Goal: Browse casually

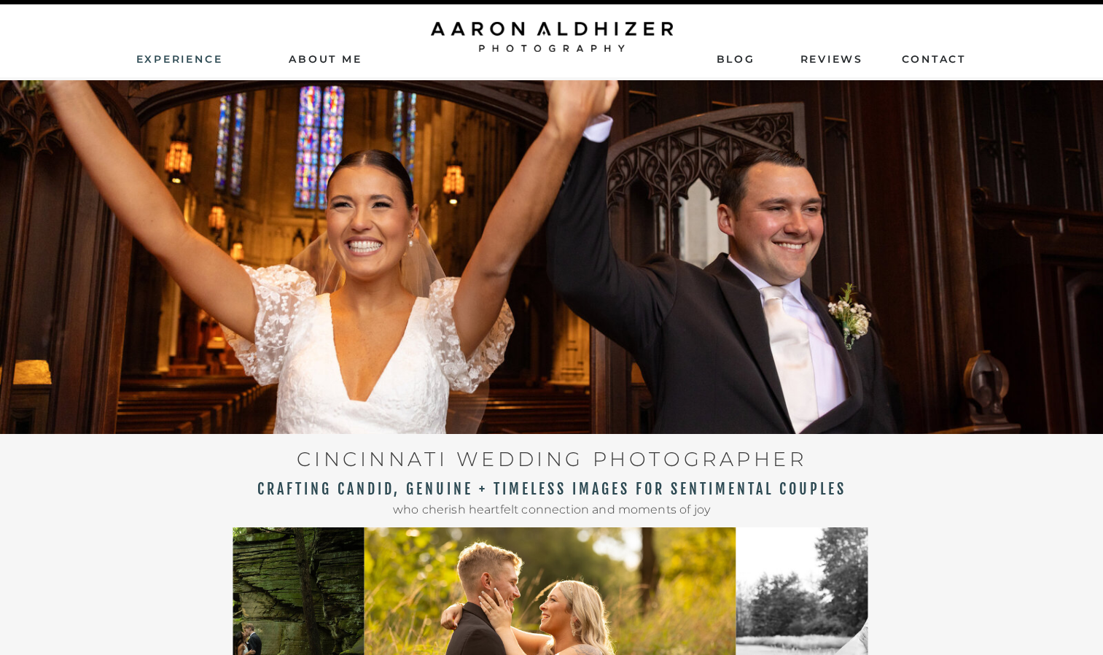
click at [201, 61] on nav "Experience" at bounding box center [180, 58] width 89 height 13
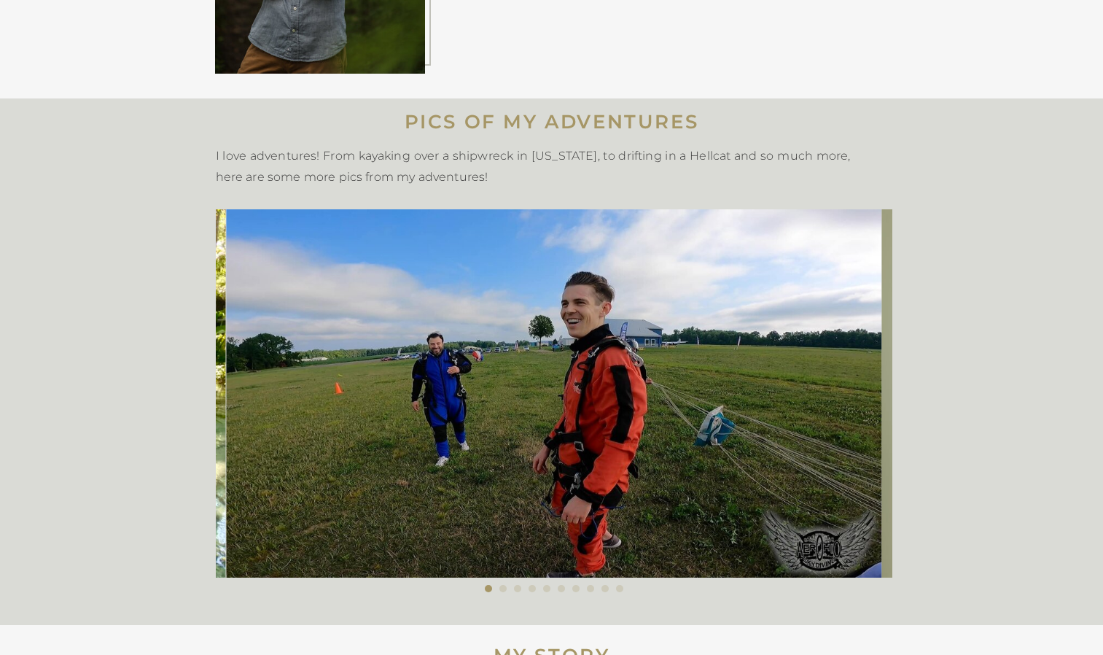
scroll to position [323, 0]
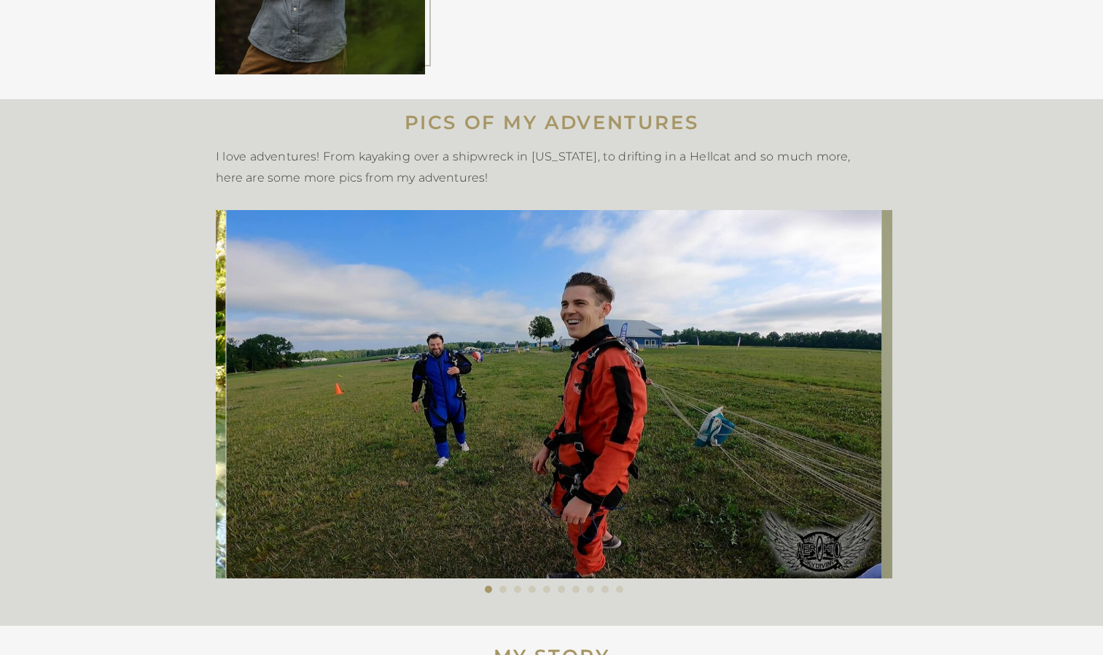
click at [655, 133] on h1 "PICS OF MY ADVENTURES" at bounding box center [551, 123] width 875 height 23
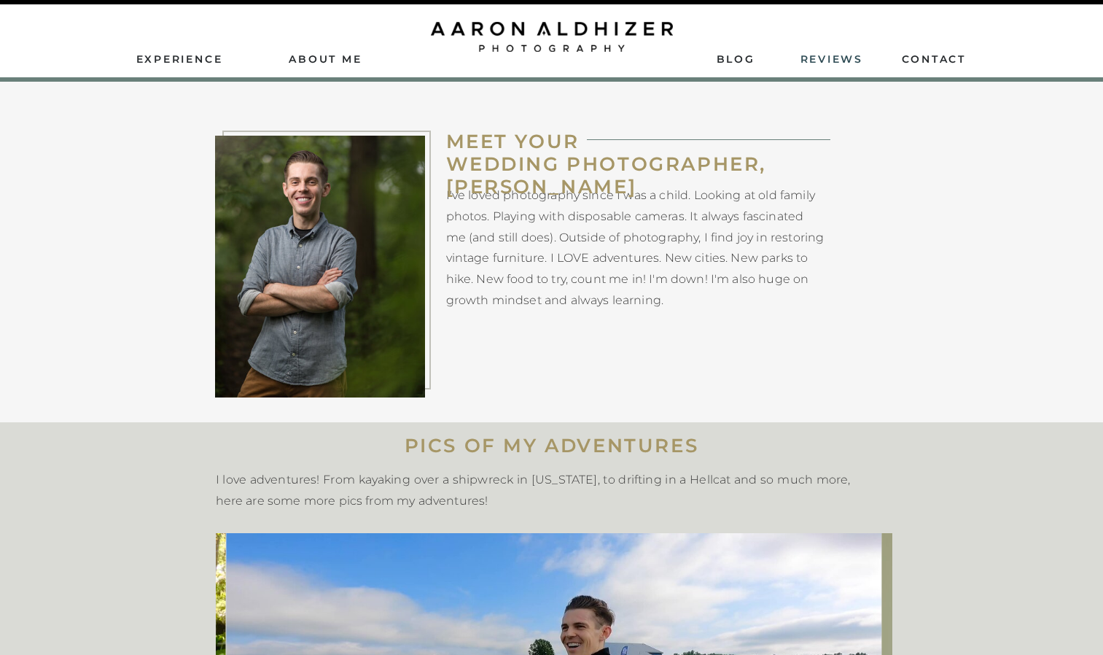
click at [835, 63] on nav "ReviEws" at bounding box center [834, 58] width 66 height 13
